Goal: Information Seeking & Learning: Check status

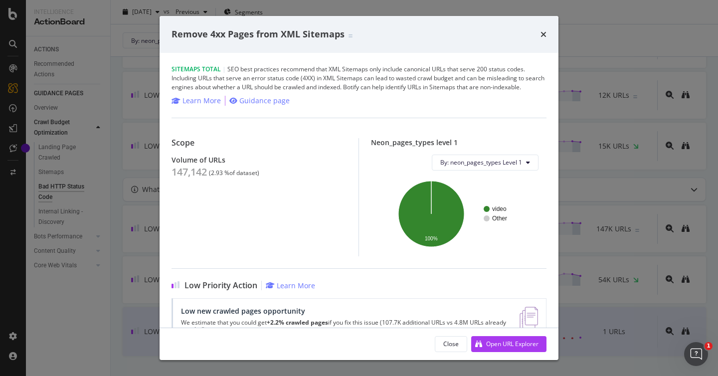
scroll to position [30, 0]
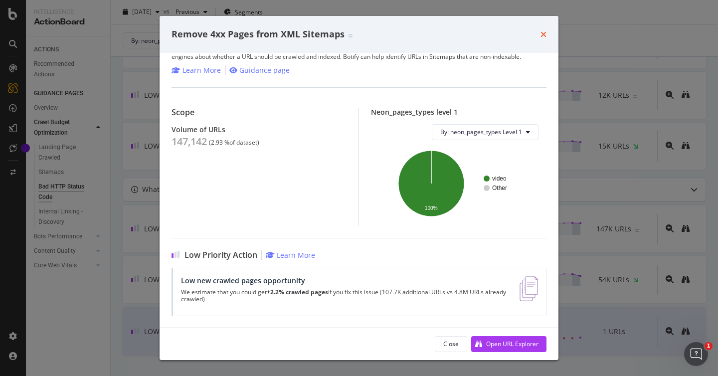
click at [542, 36] on icon "times" at bounding box center [544, 34] width 6 height 8
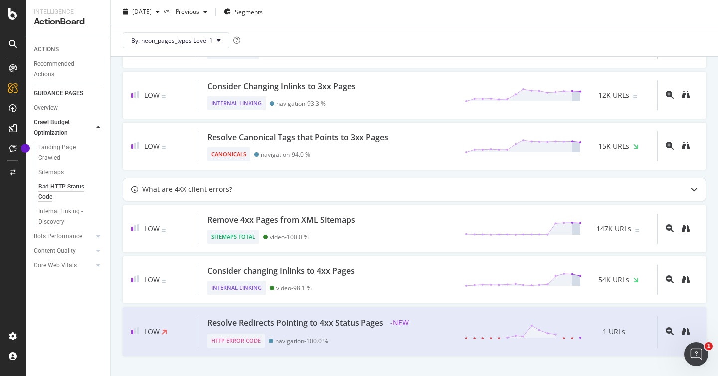
scroll to position [691, 0]
click at [65, 252] on div "Content Quality" at bounding box center [55, 251] width 42 height 10
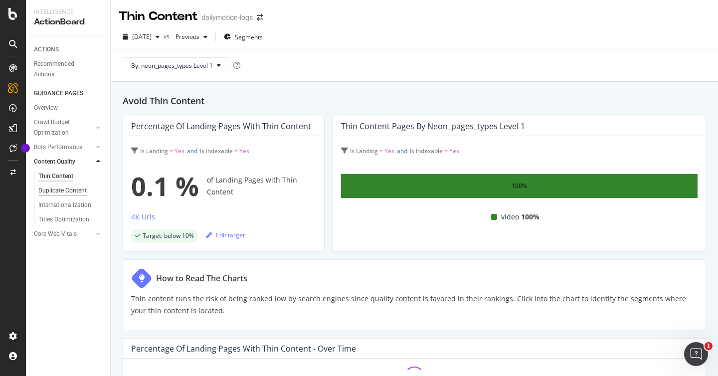
click at [75, 193] on div "Duplicate Content" at bounding box center [62, 191] width 48 height 10
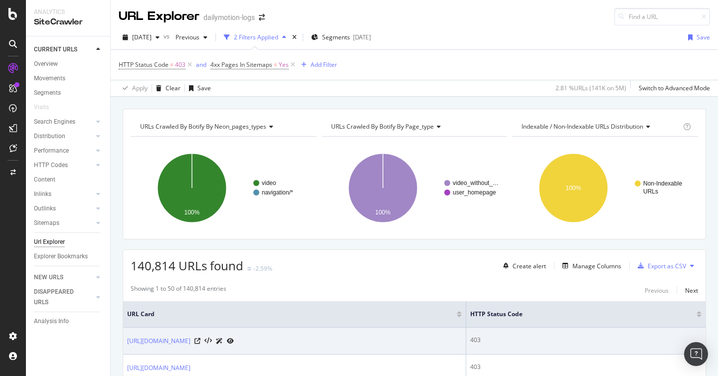
scroll to position [137, 0]
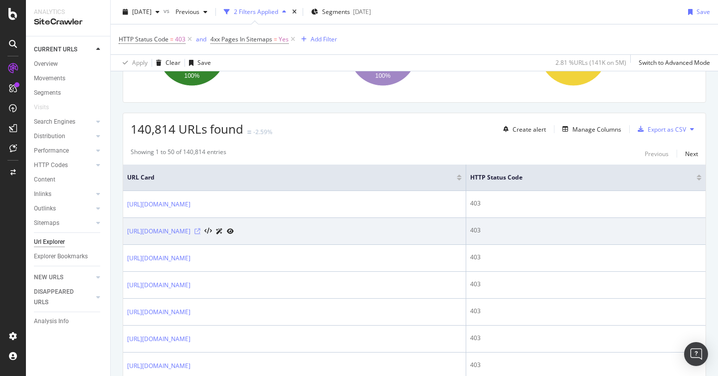
click at [200, 231] on icon at bounding box center [198, 231] width 6 height 6
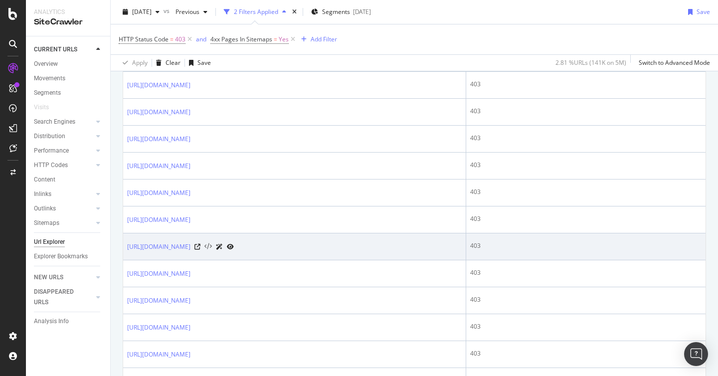
scroll to position [1356, 0]
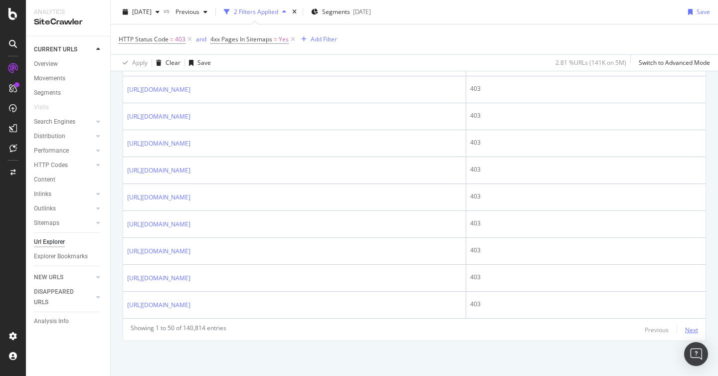
click at [697, 328] on div "Next" at bounding box center [691, 330] width 13 height 8
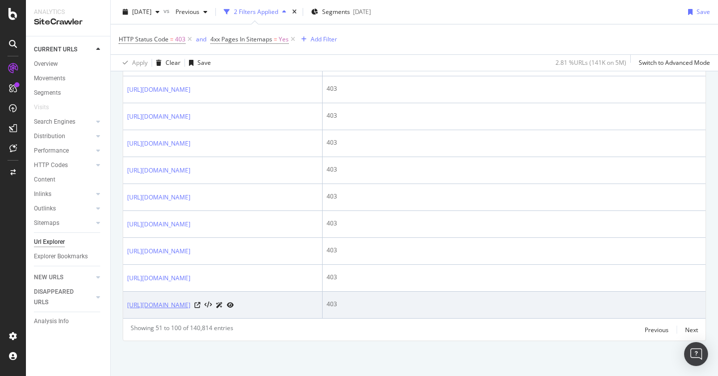
click at [191, 304] on link "https://www.dailymotion.com/video/x9i47mu" at bounding box center [158, 305] width 63 height 10
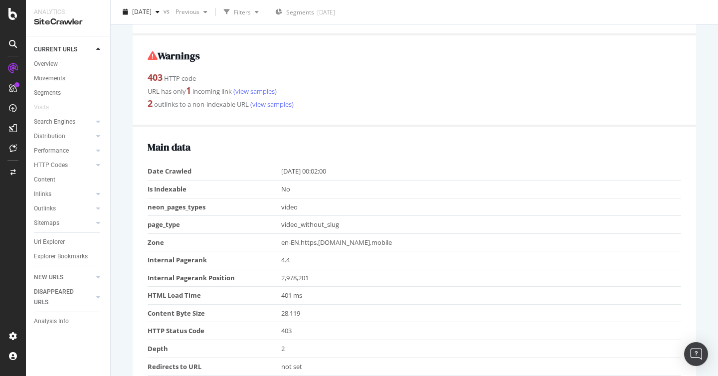
scroll to position [43, 0]
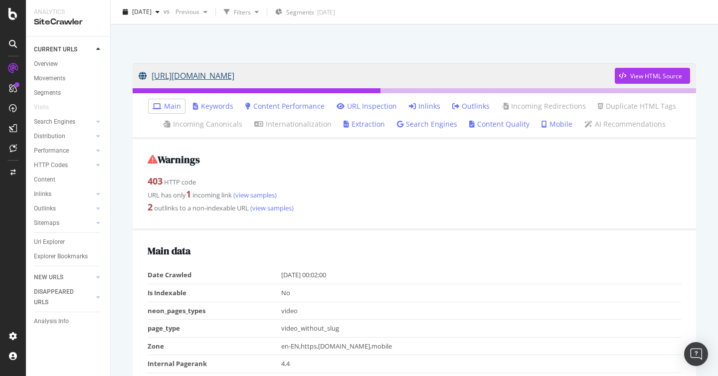
click at [251, 75] on link "[URL][DOMAIN_NAME]" at bounding box center [377, 75] width 476 height 25
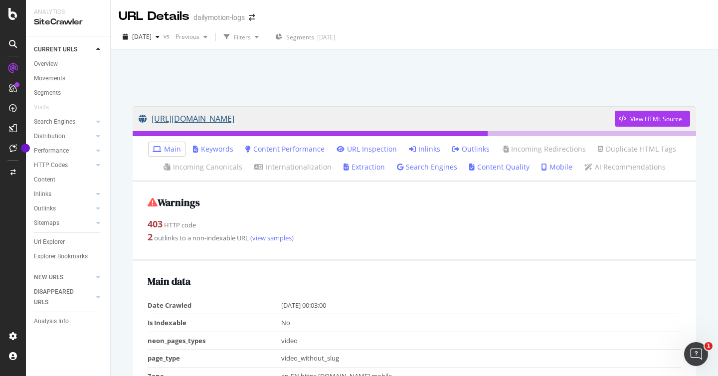
click at [221, 119] on link "[URL][DOMAIN_NAME]" at bounding box center [377, 118] width 476 height 25
